Goal: Task Accomplishment & Management: Manage account settings

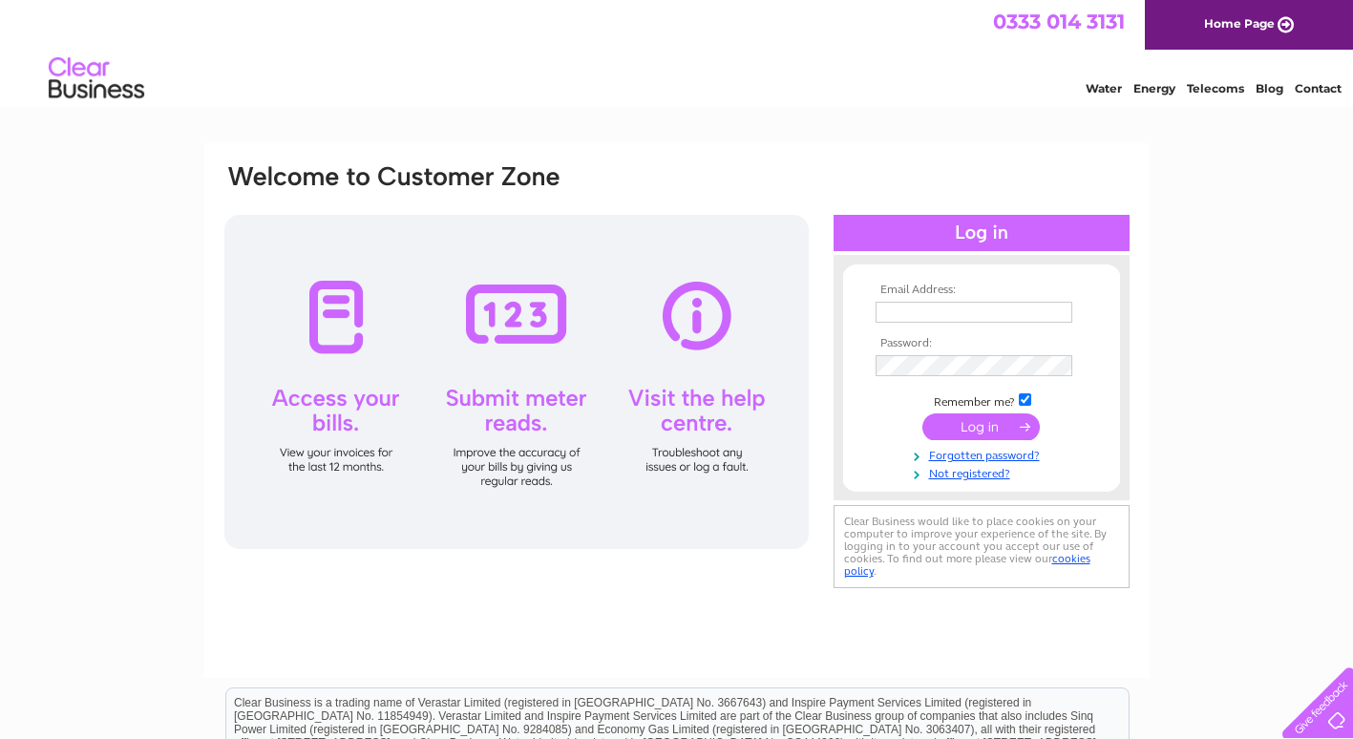
type input "[EMAIL_ADDRESS][DOMAIN_NAME]"
click at [984, 428] on input "submit" at bounding box center [981, 427] width 117 height 27
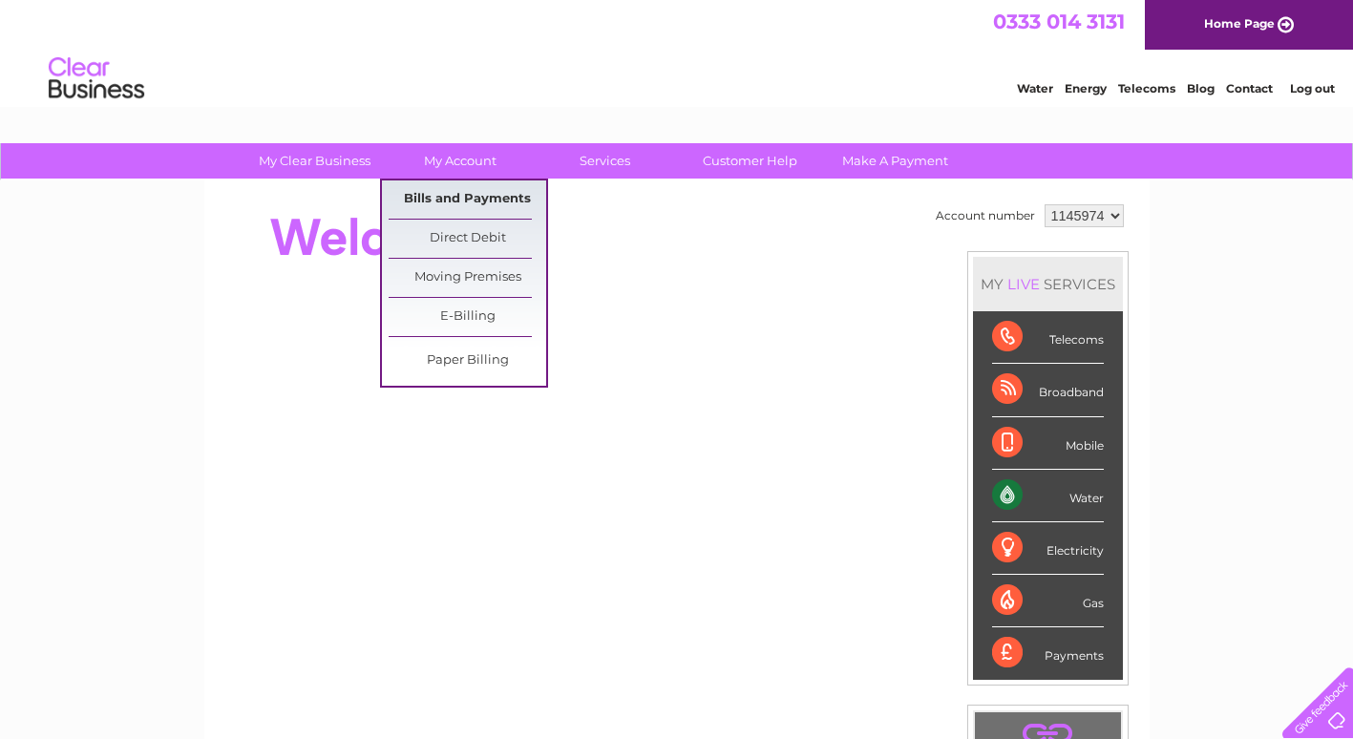
click at [469, 196] on link "Bills and Payments" at bounding box center [468, 199] width 158 height 38
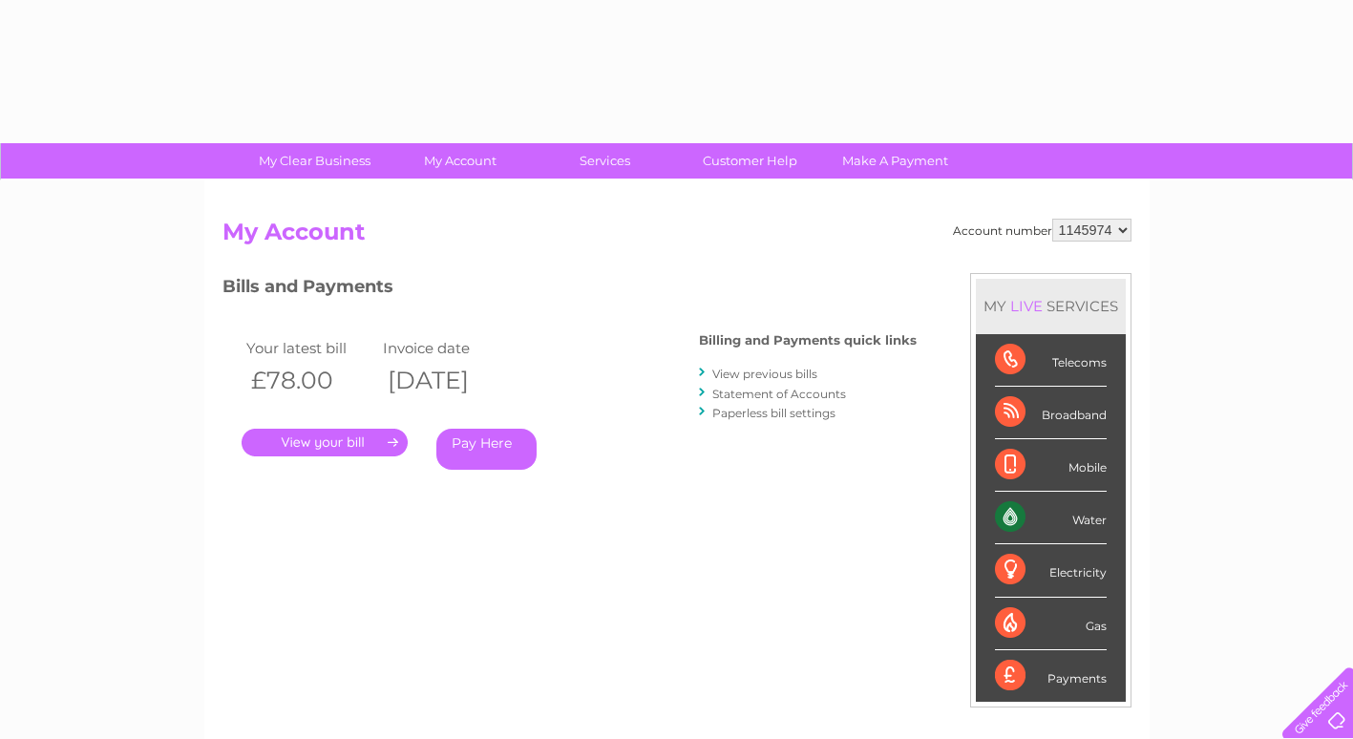
click at [343, 432] on link "." at bounding box center [325, 443] width 166 height 28
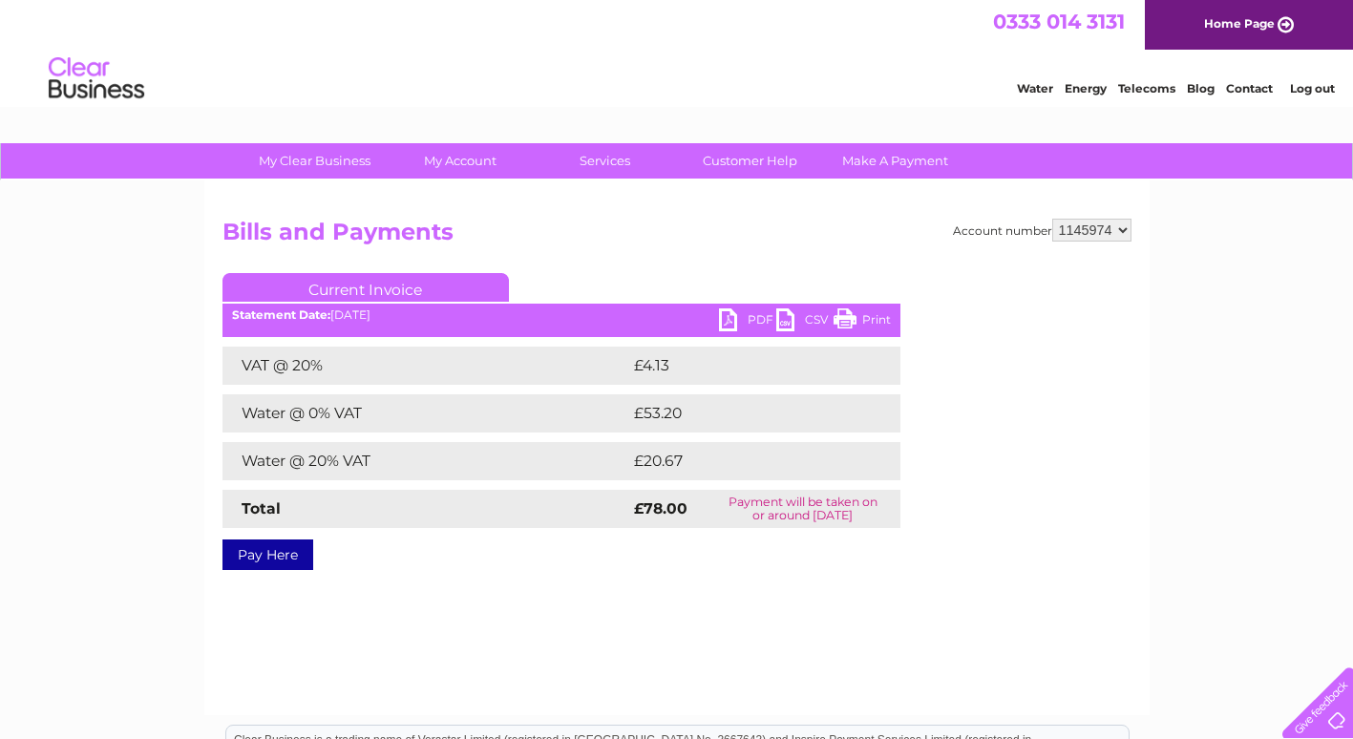
click at [750, 313] on link "PDF" at bounding box center [747, 322] width 57 height 28
